Goal: Information Seeking & Learning: Learn about a topic

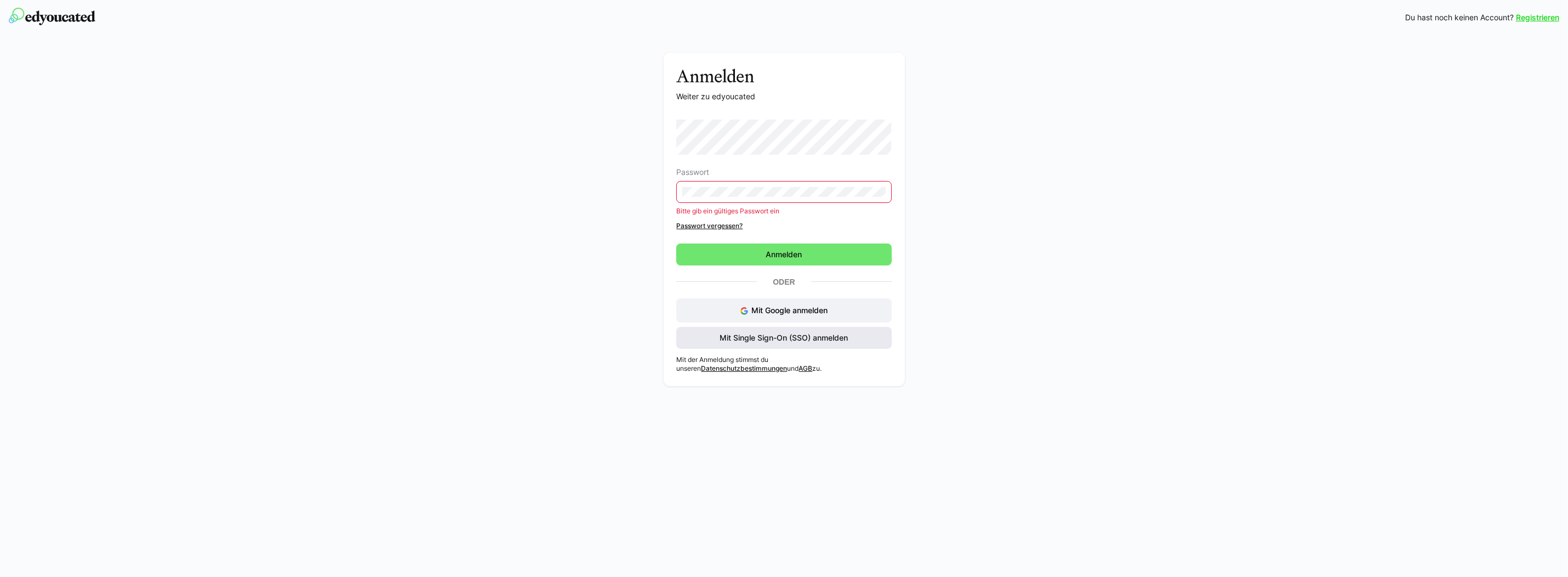
click at [838, 341] on span "Mit Single Sign-On (SSO) anmelden" at bounding box center [784, 337] width 132 height 11
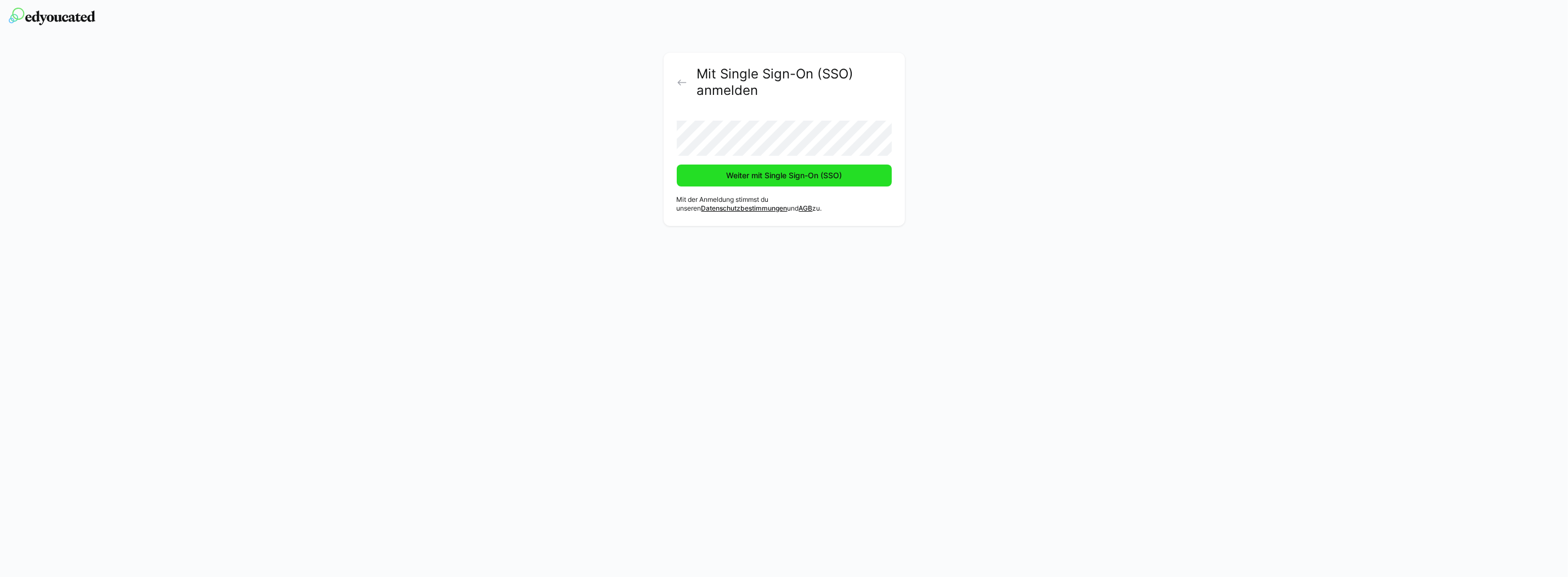
click at [797, 176] on span "Weiter mit Single Sign-On (SSO)" at bounding box center [784, 175] width 119 height 11
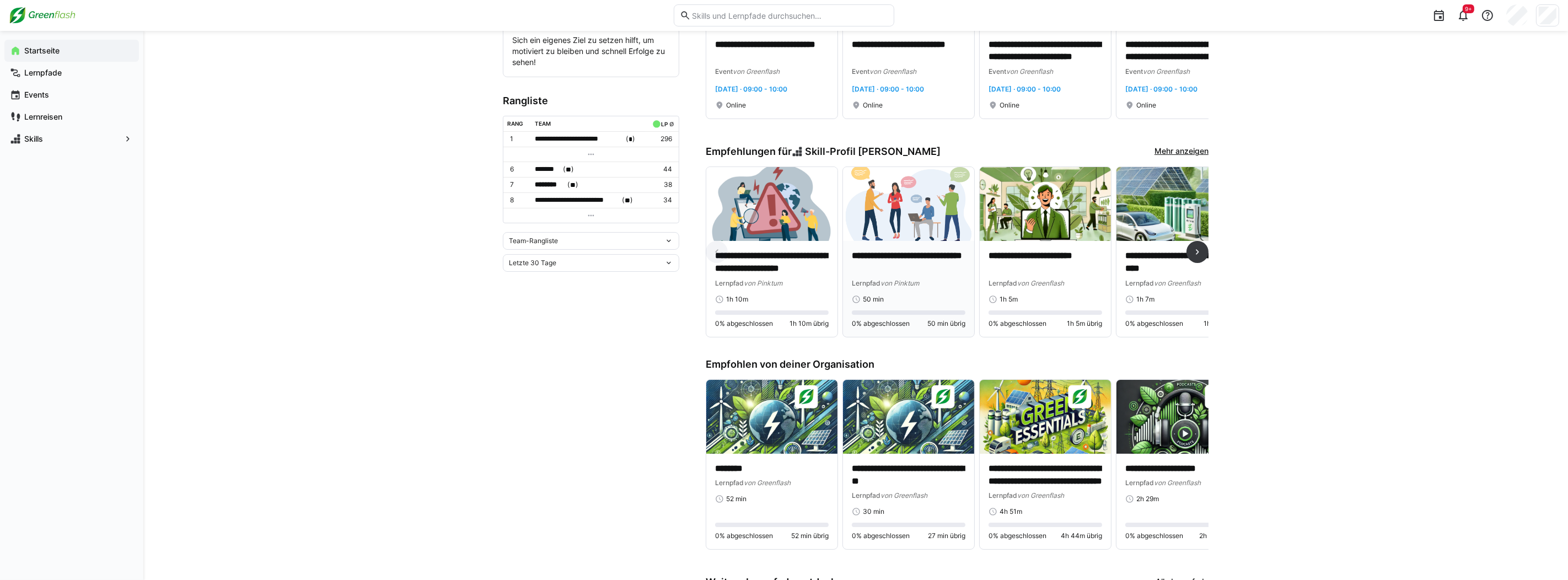
scroll to position [386, 0]
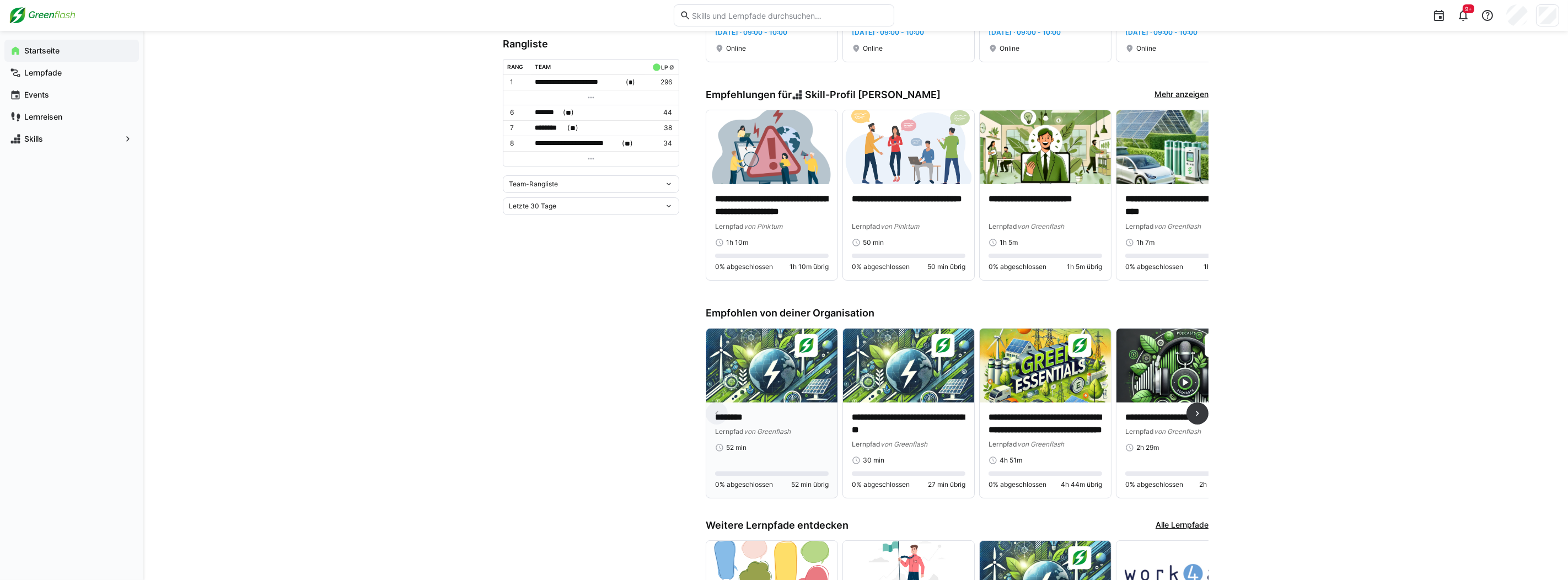
click at [785, 377] on img at bounding box center [771, 366] width 131 height 74
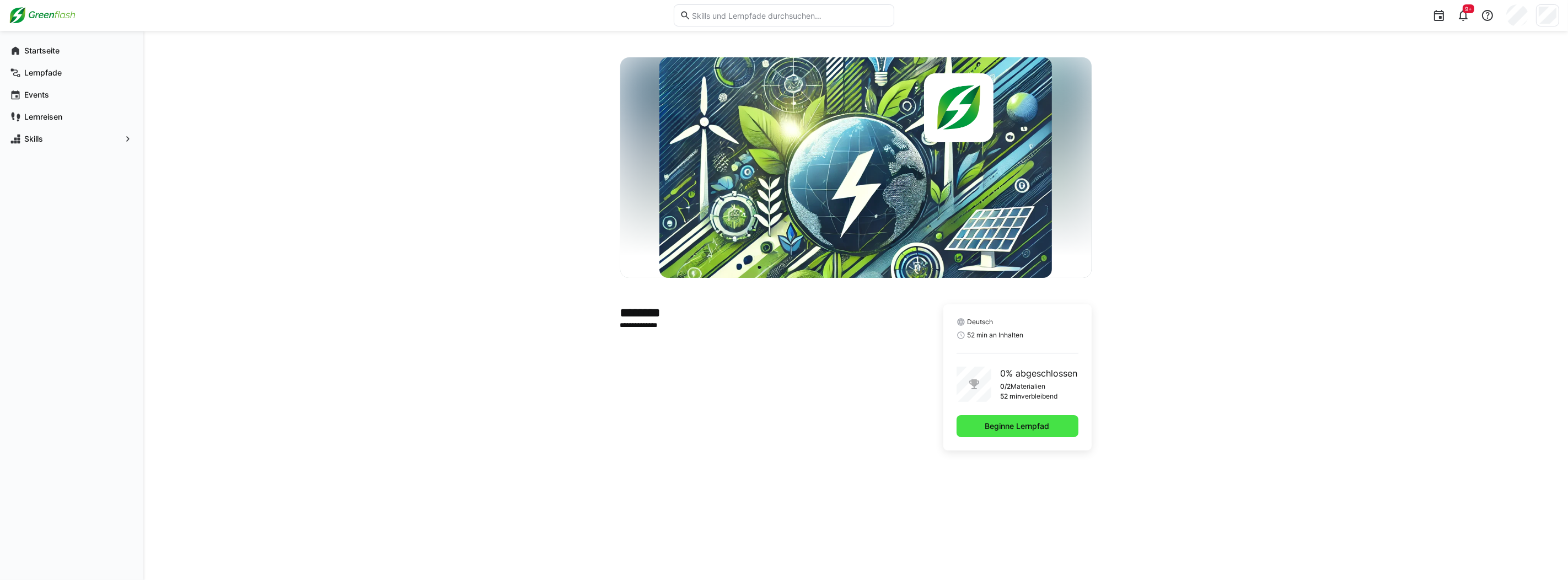
click at [1018, 427] on span "Beginne Lernpfad" at bounding box center [1017, 425] width 68 height 11
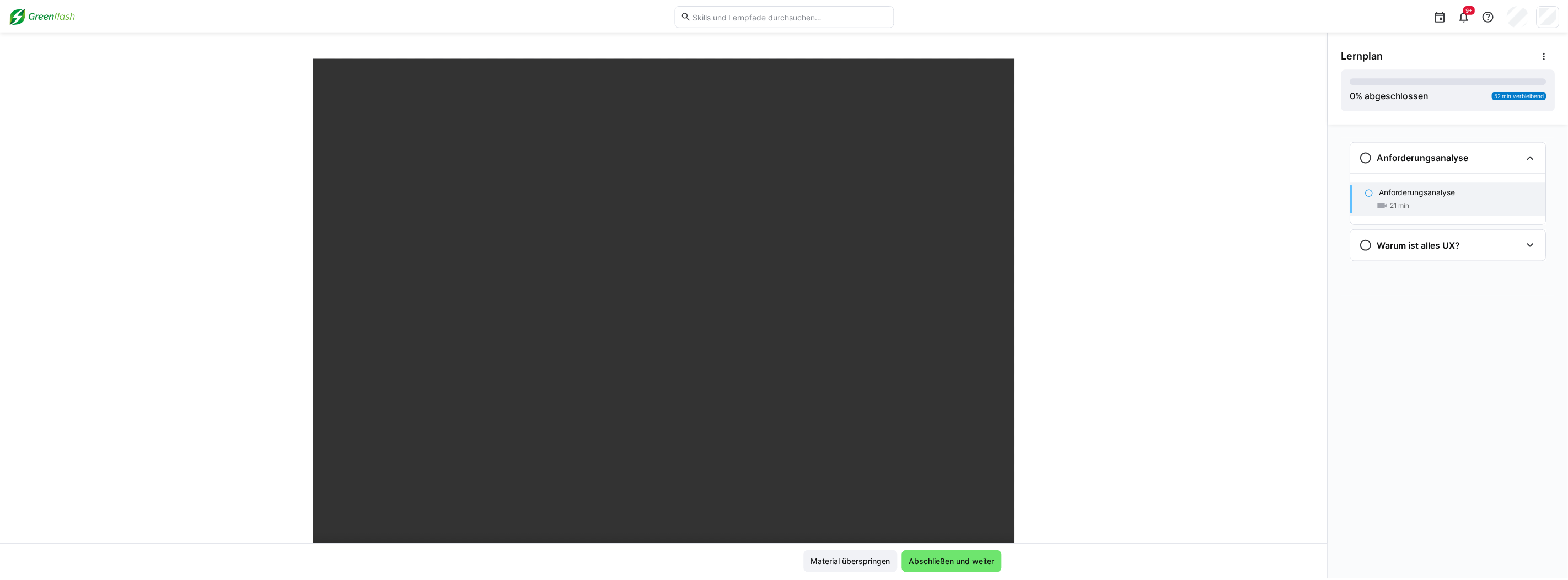
scroll to position [188, 0]
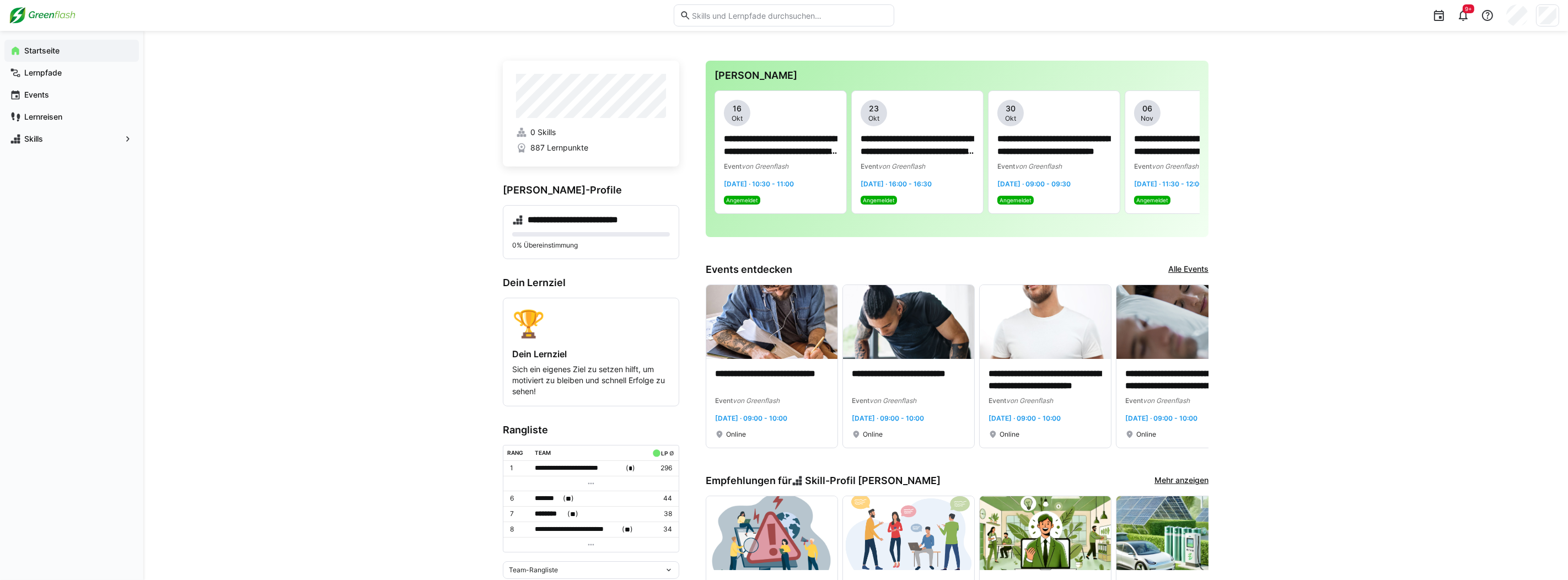
click at [879, 21] on eds-input at bounding box center [784, 16] width 221 height 22
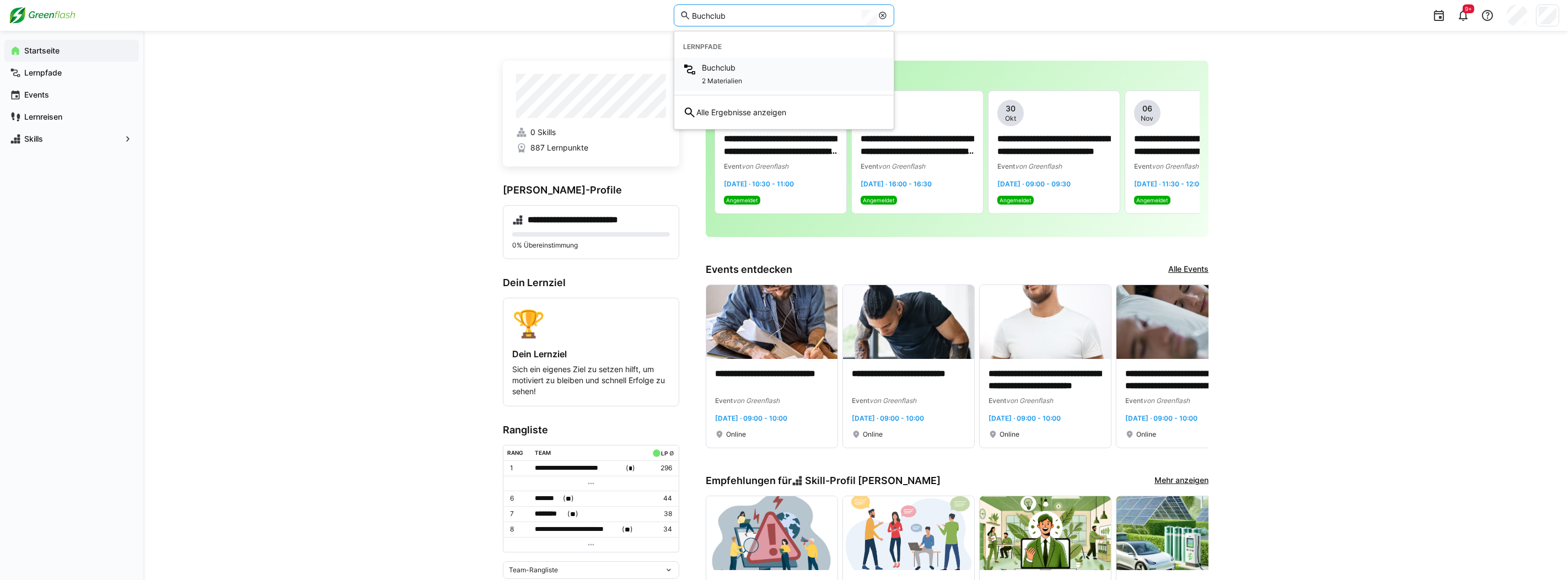
type input "Buchclub"
click at [725, 69] on span "Buchclub" at bounding box center [721, 67] width 40 height 11
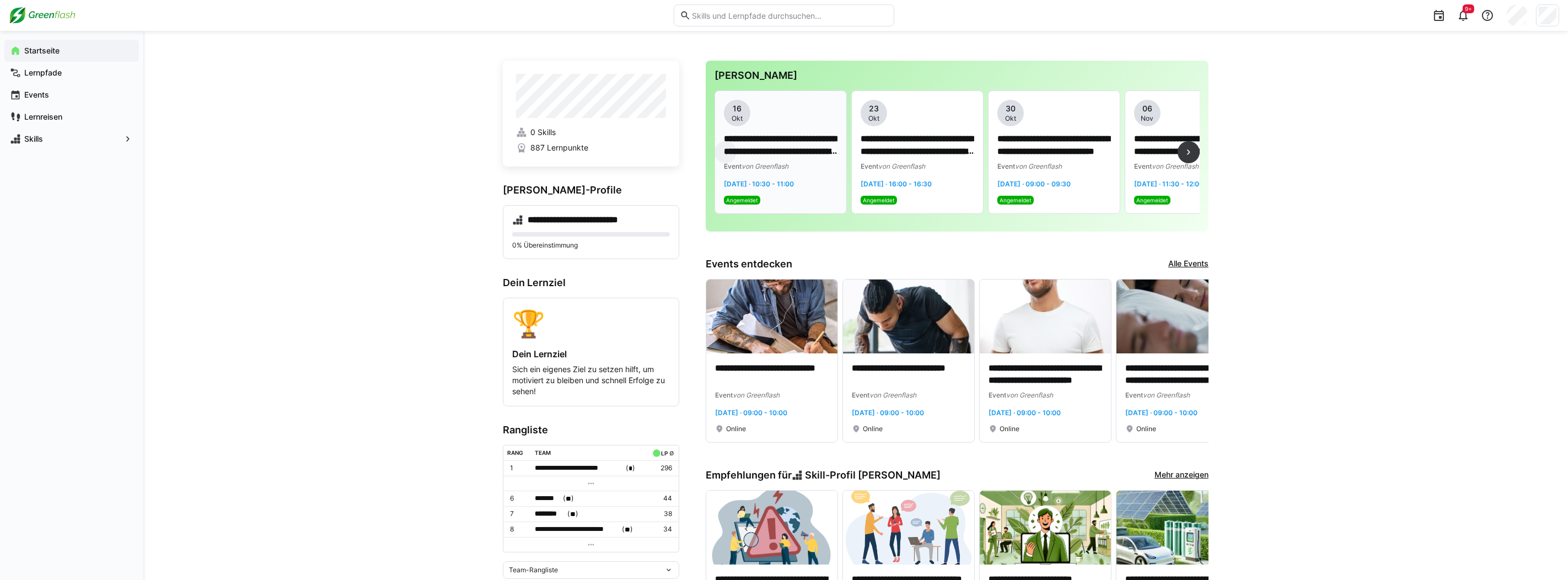
click at [762, 141] on p "**********" at bounding box center [780, 146] width 114 height 25
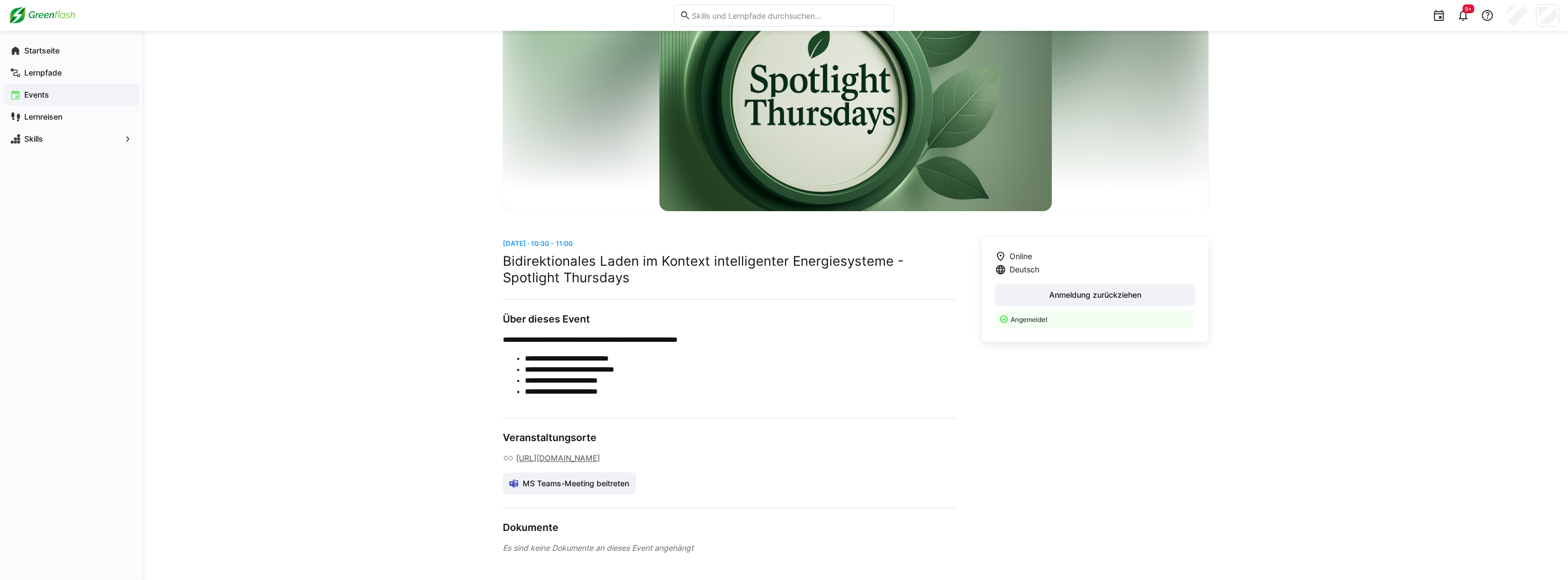
scroll to position [120, 0]
click at [1127, 396] on div "Online Deutsch Anmeldung zurückziehen Angemeldet" at bounding box center [1094, 395] width 227 height 316
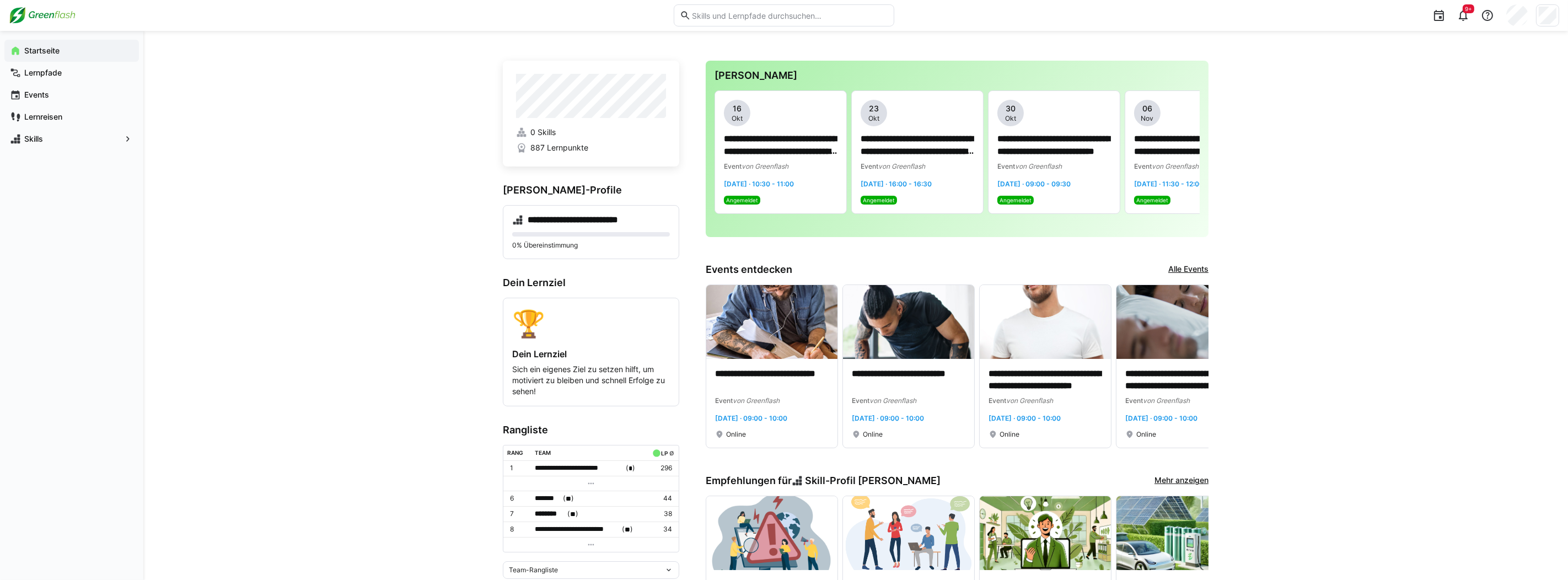
click at [788, 18] on input "text" at bounding box center [789, 16] width 197 height 10
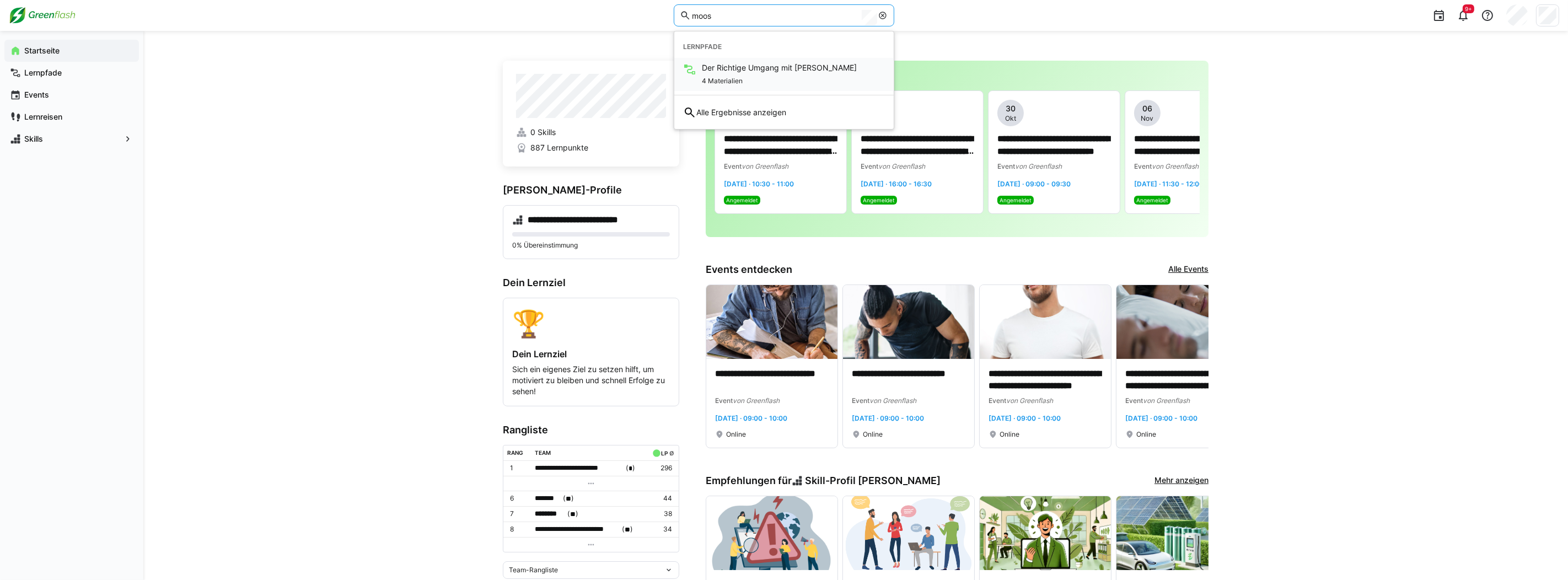
type input "moos"
click at [743, 67] on span "Der Richtige Umgang mit [PERSON_NAME]" at bounding box center [778, 67] width 155 height 11
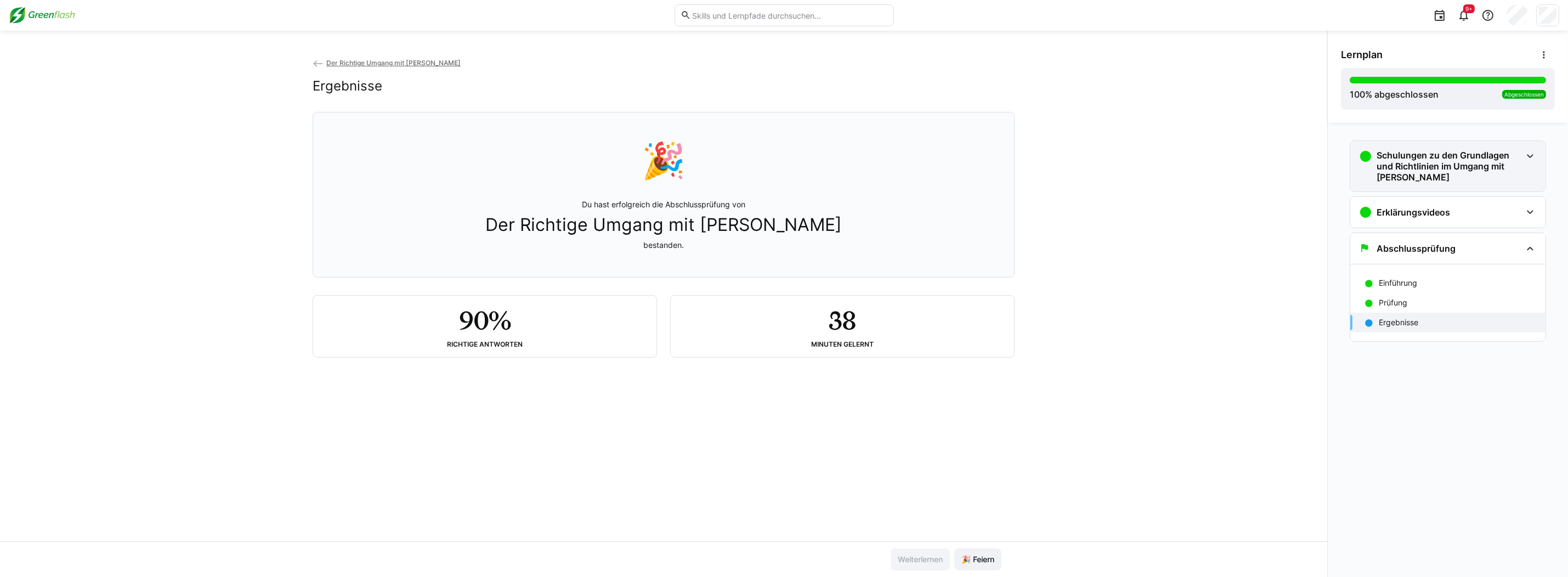
click at [1446, 162] on h3 "Schulungen zu den Grundlagen und Richtlinien im Umgang mit [PERSON_NAME]" at bounding box center [1449, 167] width 145 height 33
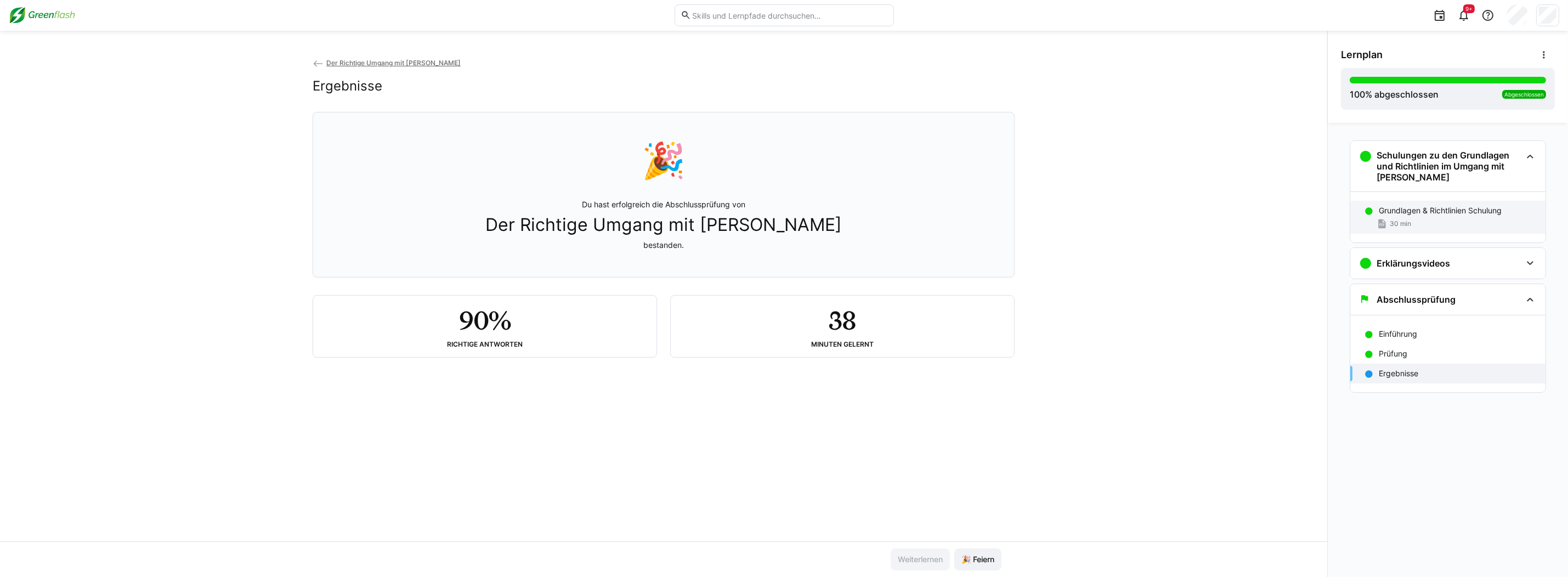
click at [1455, 212] on p "Grundlagen & Richtlinien Schulung" at bounding box center [1440, 210] width 123 height 11
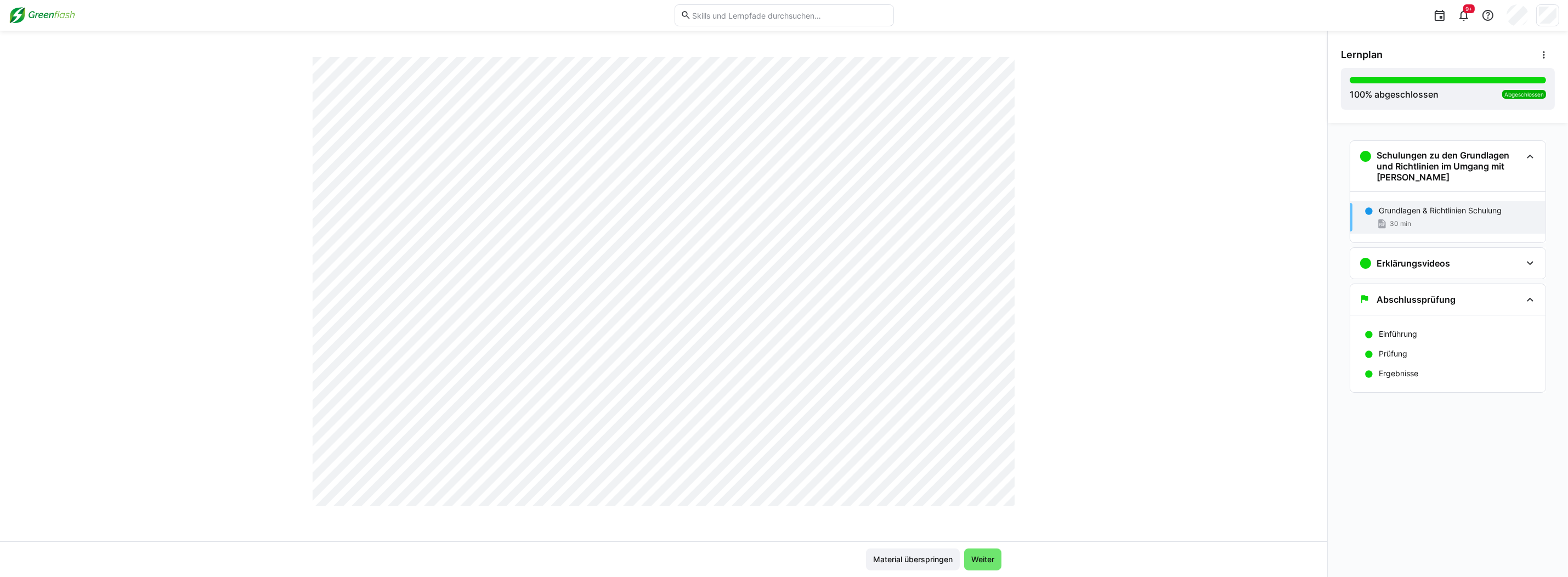
scroll to position [1261, 0]
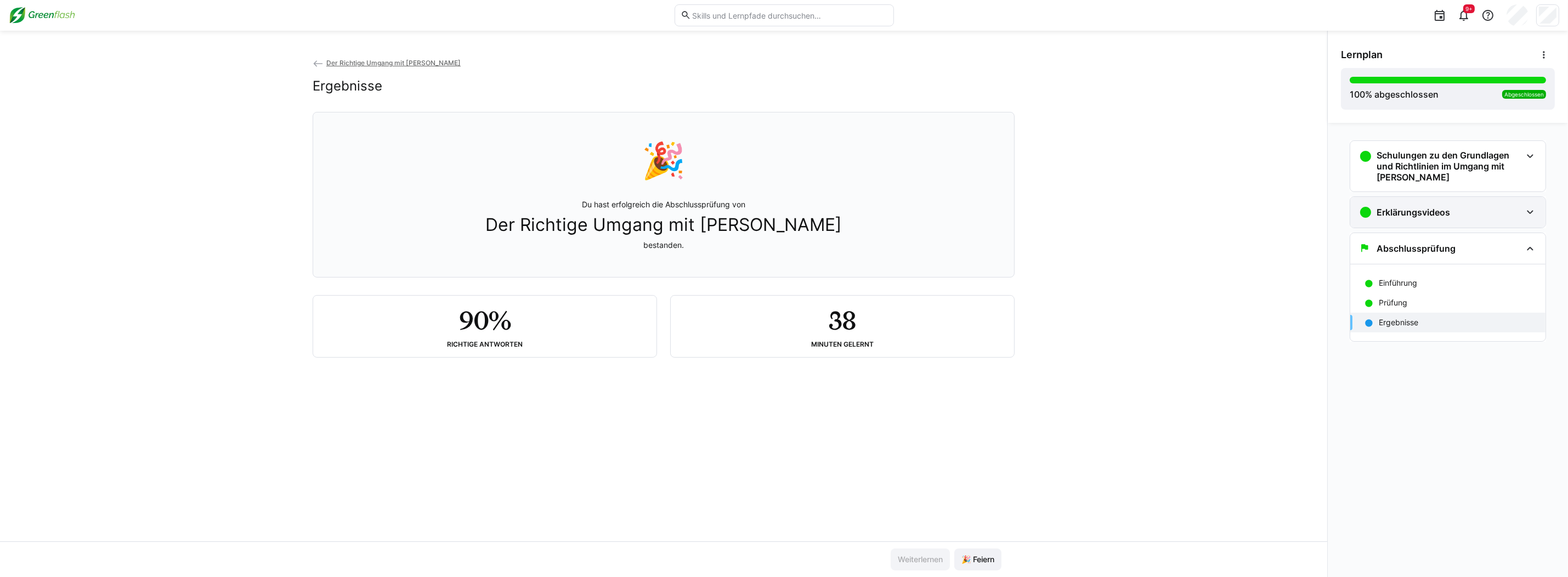
click at [1440, 212] on h3 "Erklärungsvideos" at bounding box center [1413, 212] width 74 height 11
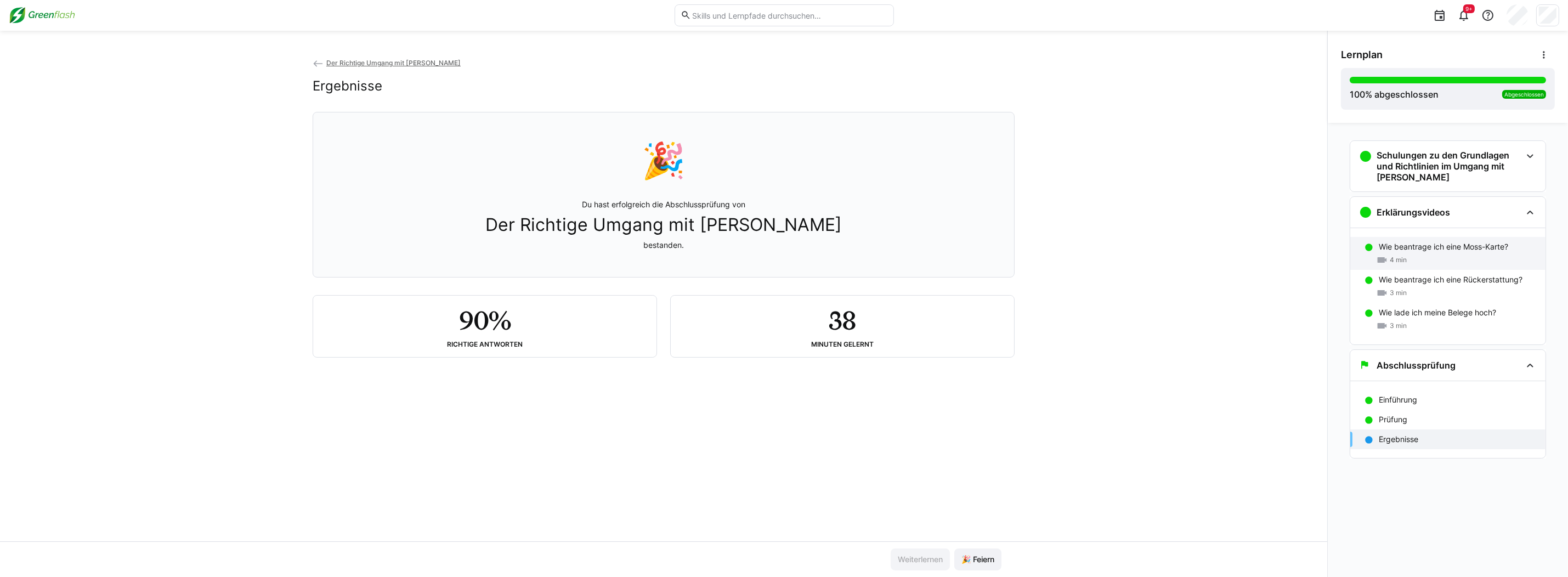
click at [1440, 246] on p "Wie beantrage ich eine Moss-Karte?" at bounding box center [1444, 246] width 130 height 11
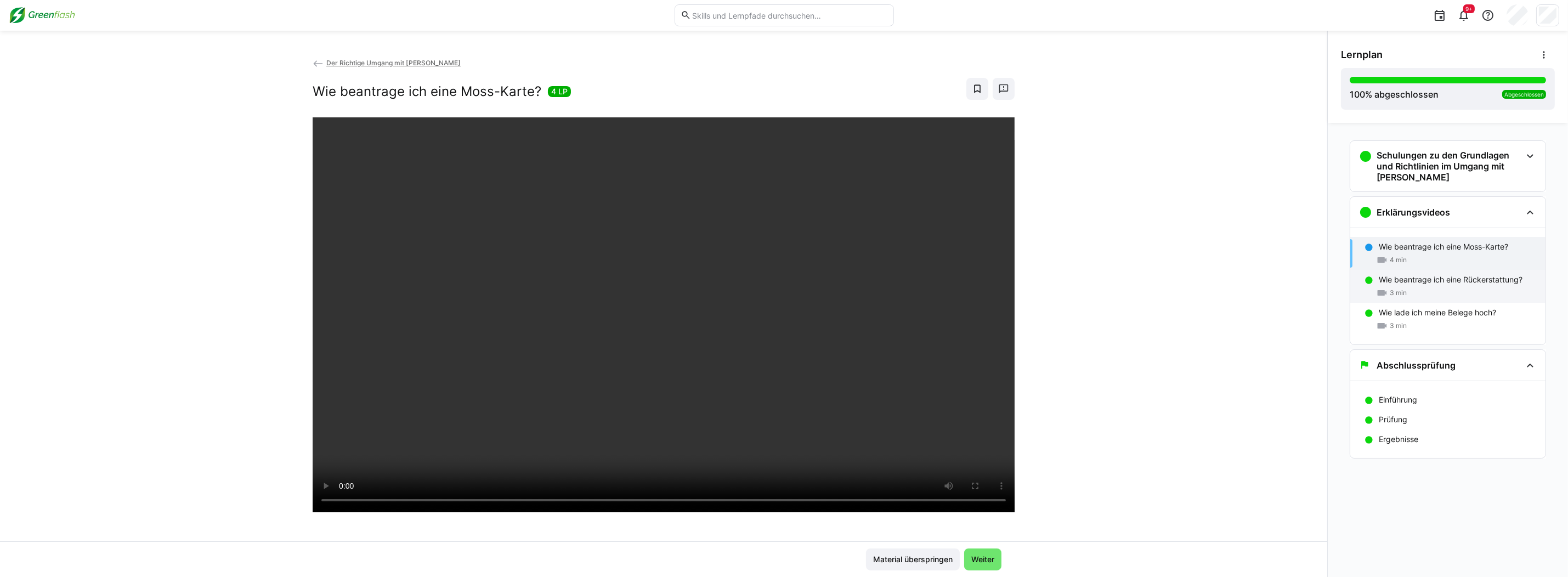
click at [1419, 288] on div "3 min" at bounding box center [1458, 292] width 158 height 11
click at [1201, 283] on div "Der Richtige Umgang mit Moss Wie beantrage ich eine Rückerstattung? 3 LP" at bounding box center [663, 299] width 1327 height 484
click at [1446, 317] on p "Wie lade ich meine Belege hoch?" at bounding box center [1437, 312] width 117 height 11
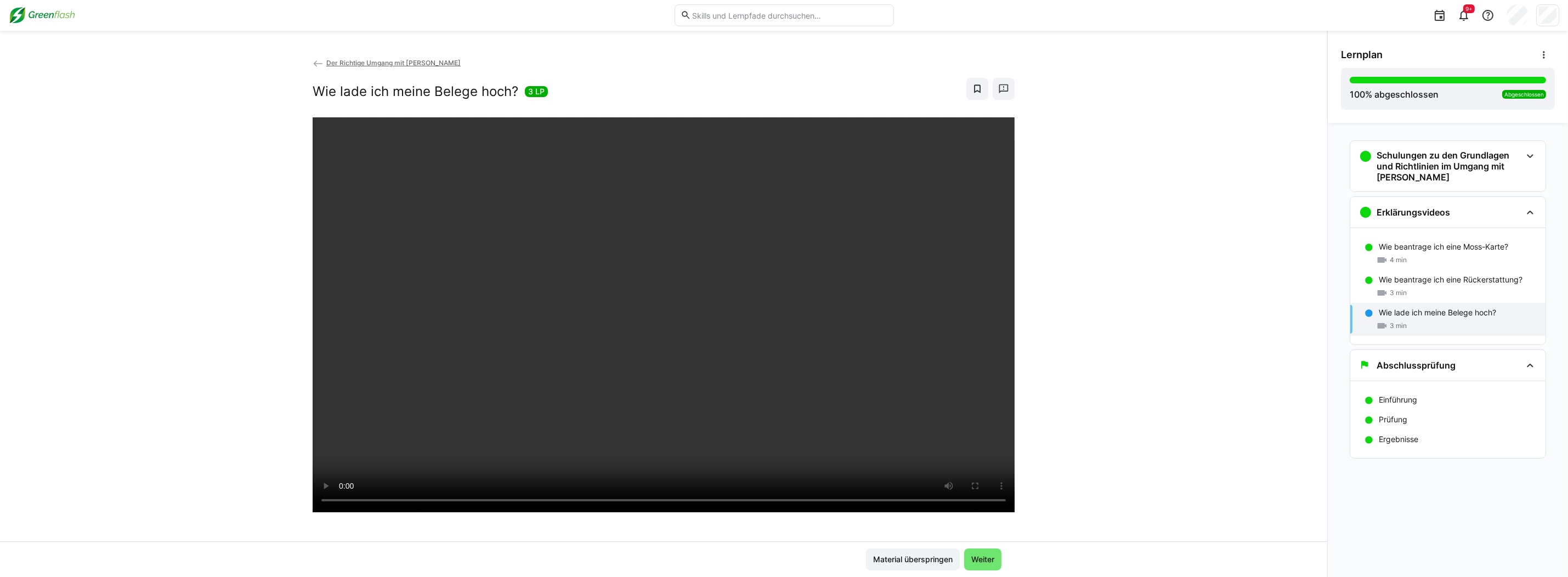
click at [1115, 275] on div "Der Richtige Umgang mit Moss Wie lade ich meine Belege hoch? 3 LP" at bounding box center [663, 299] width 1327 height 484
